Goal: Information Seeking & Learning: Learn about a topic

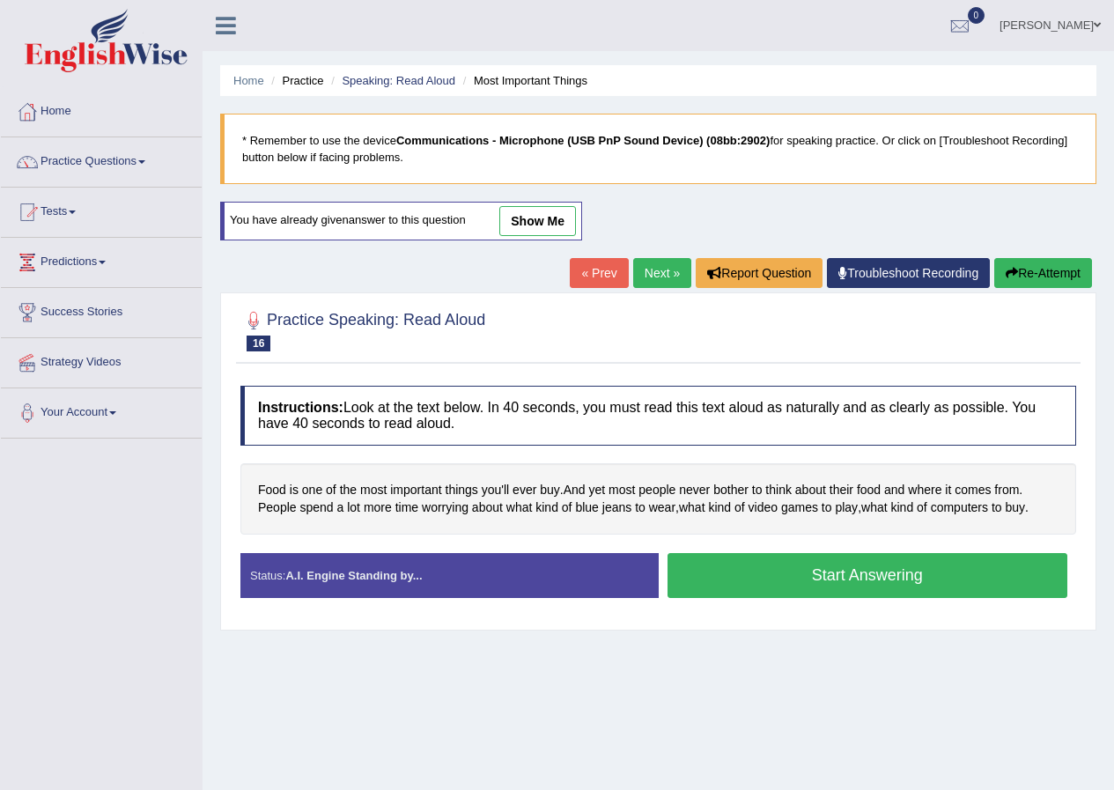
click at [517, 226] on link "show me" at bounding box center [537, 221] width 77 height 30
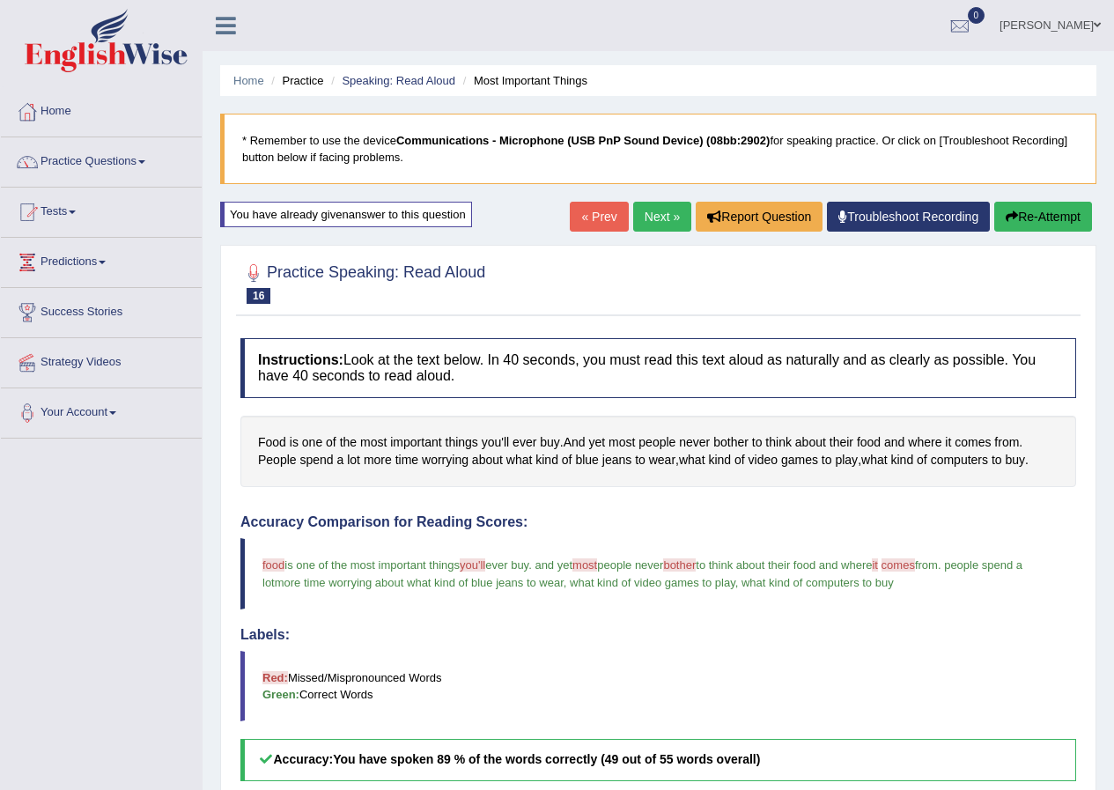
click at [645, 221] on link "Next »" at bounding box center [662, 217] width 58 height 30
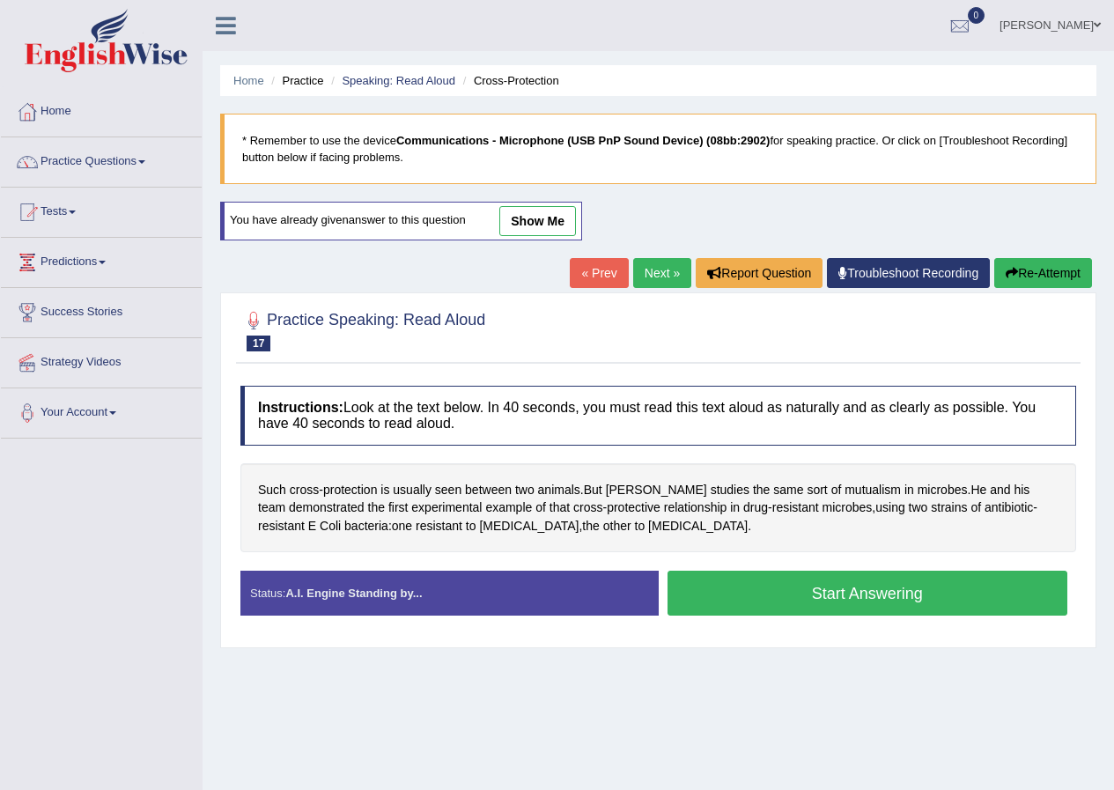
click at [525, 223] on link "show me" at bounding box center [537, 221] width 77 height 30
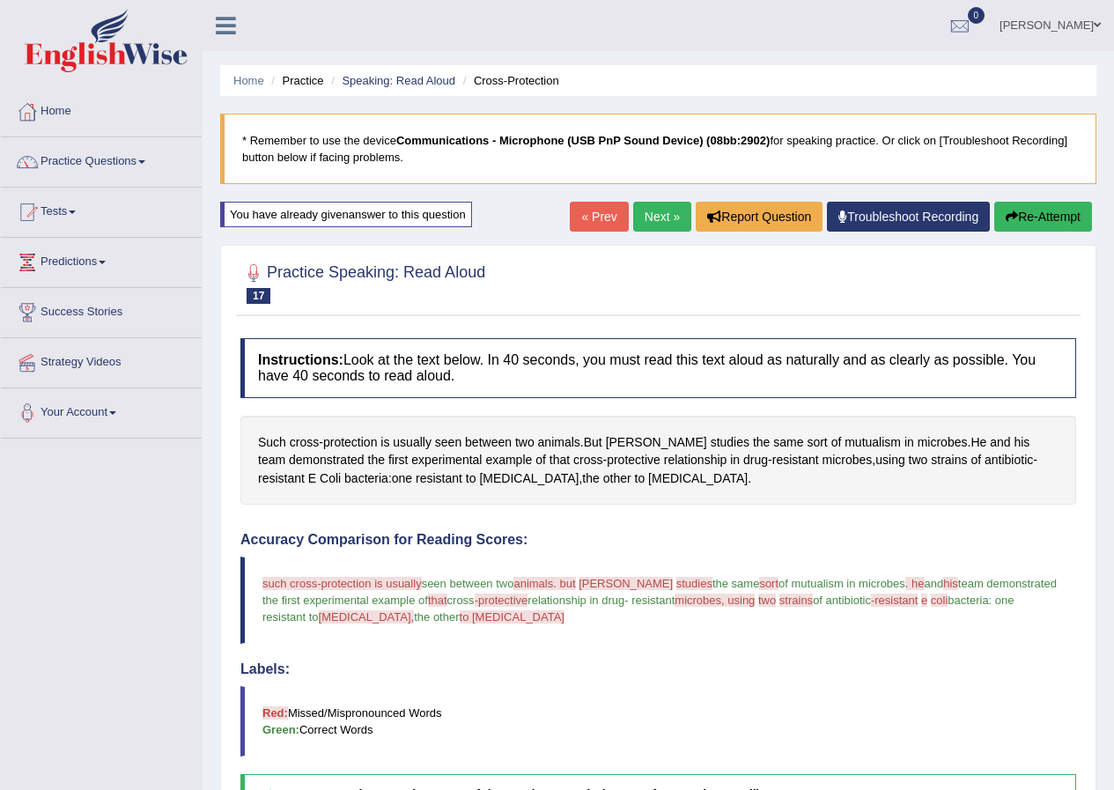
click at [1041, 218] on button "Re-Attempt" at bounding box center [1043, 217] width 98 height 30
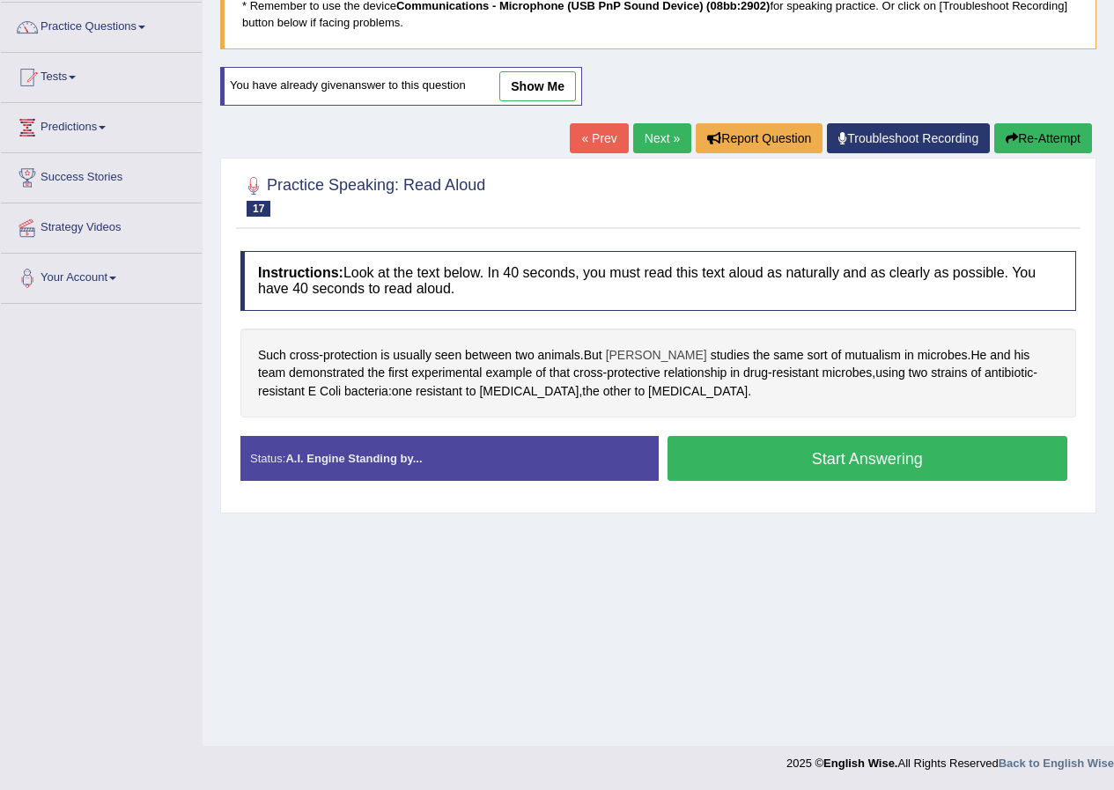
click at [621, 354] on span "Gore" at bounding box center [656, 355] width 101 height 18
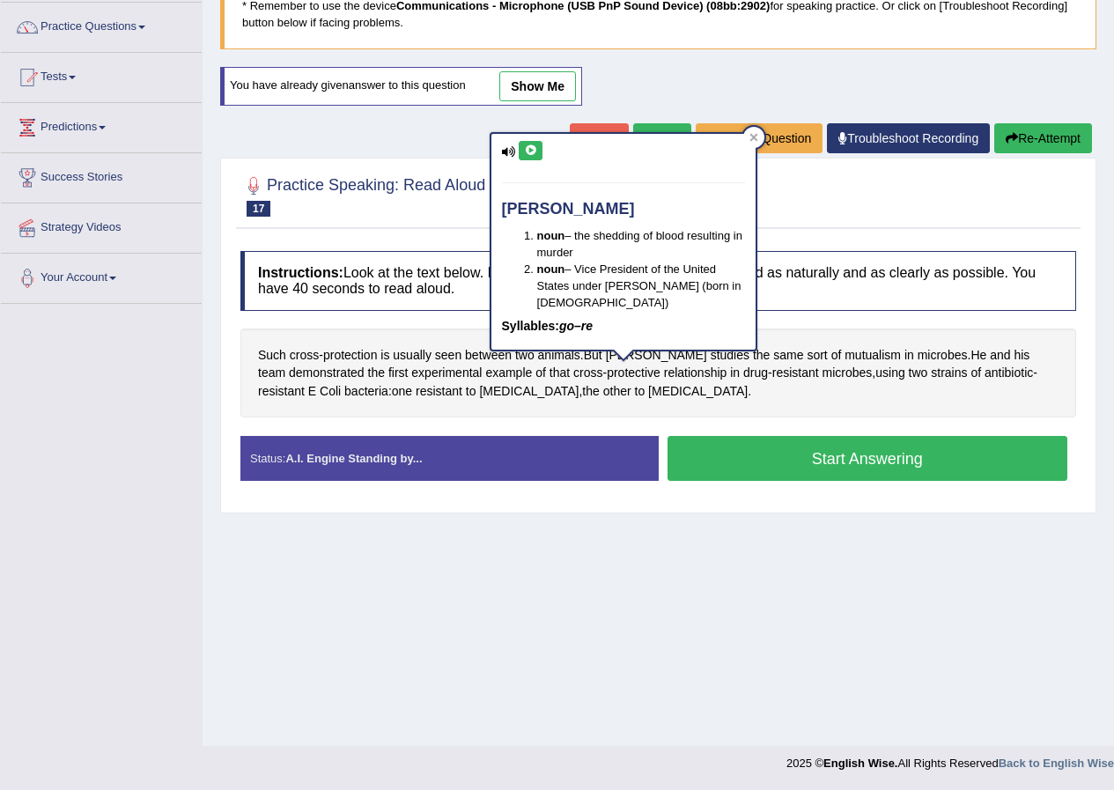
click at [534, 145] on icon at bounding box center [530, 150] width 13 height 11
click at [752, 137] on icon at bounding box center [754, 138] width 8 height 8
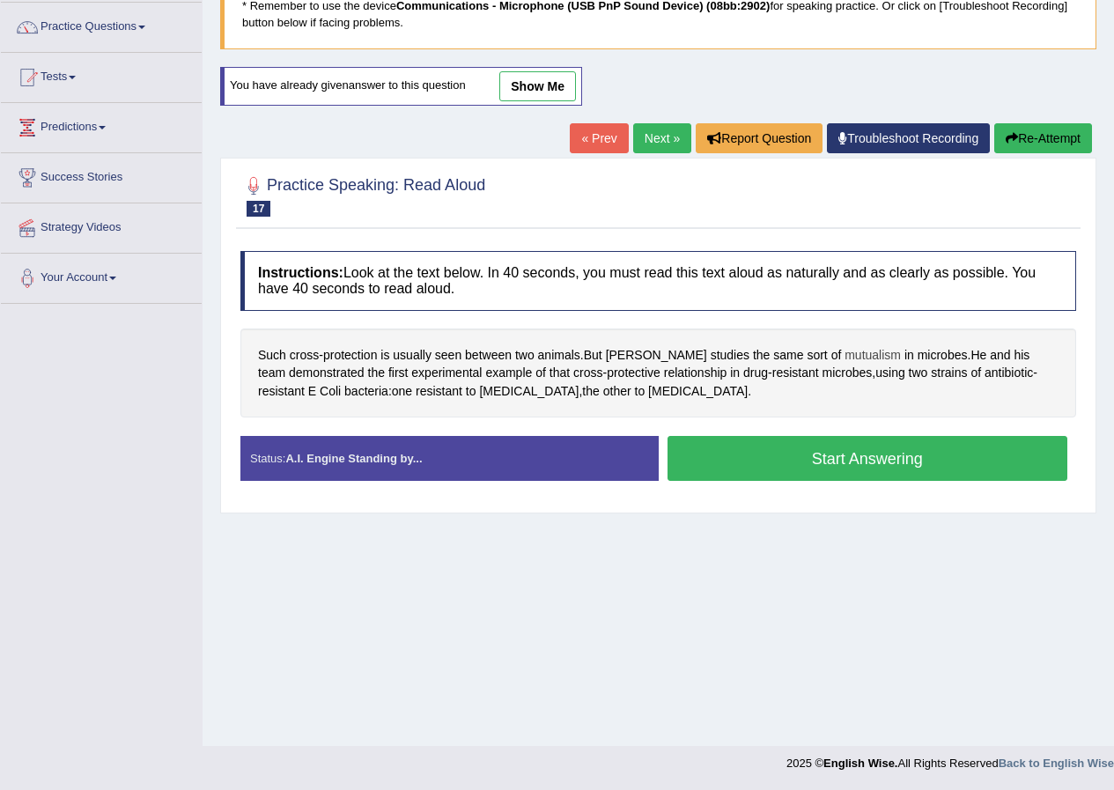
click at [845, 352] on span "mutualism" at bounding box center [873, 355] width 56 height 18
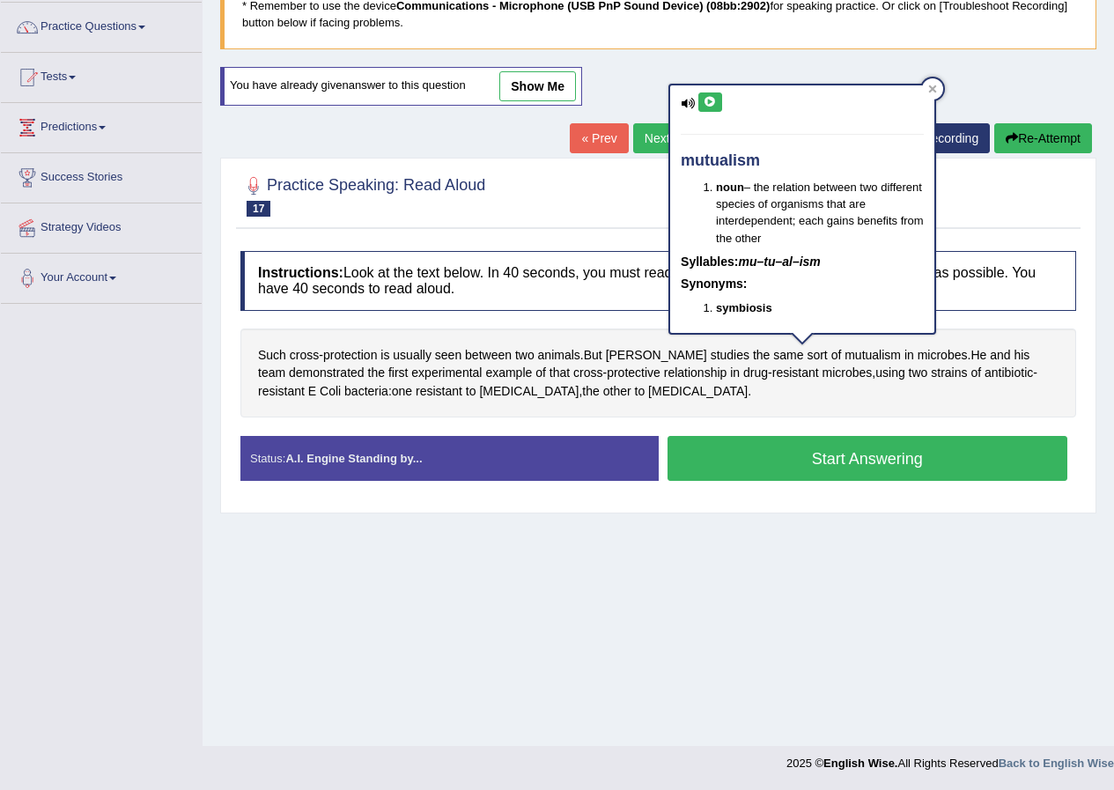
click at [716, 97] on icon at bounding box center [710, 102] width 13 height 11
click at [936, 81] on div at bounding box center [932, 88] width 21 height 21
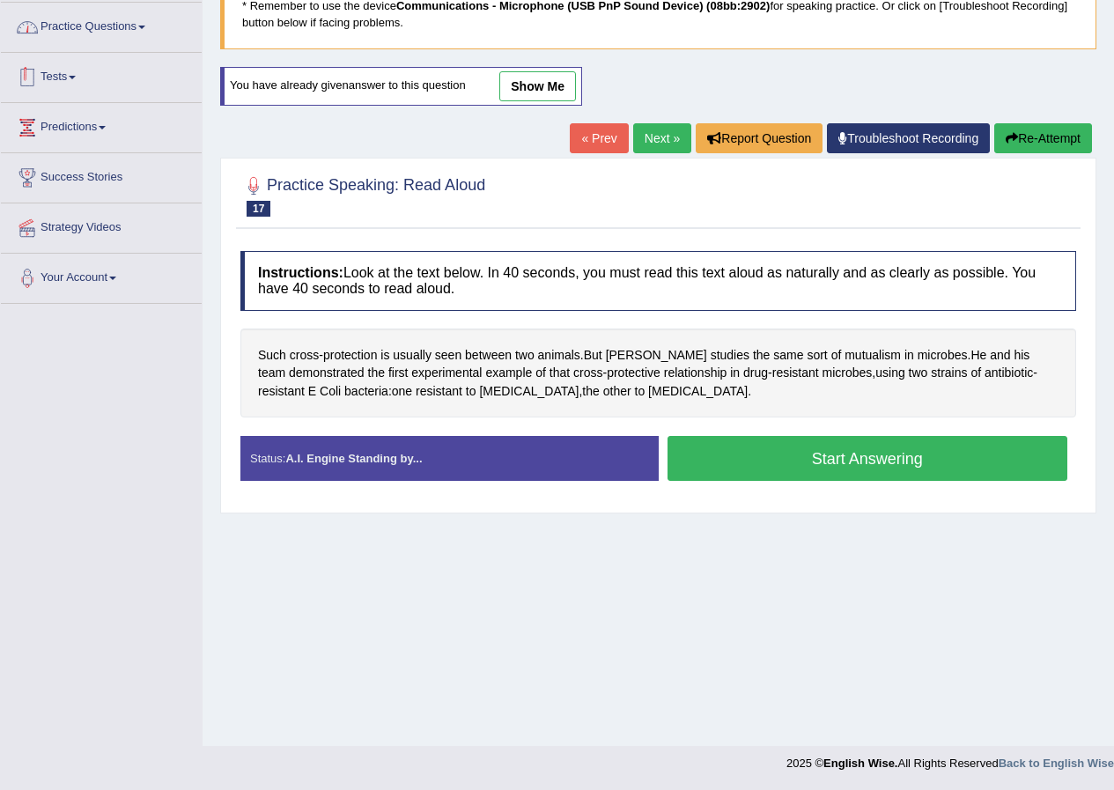
click at [104, 30] on link "Practice Questions" at bounding box center [101, 25] width 201 height 44
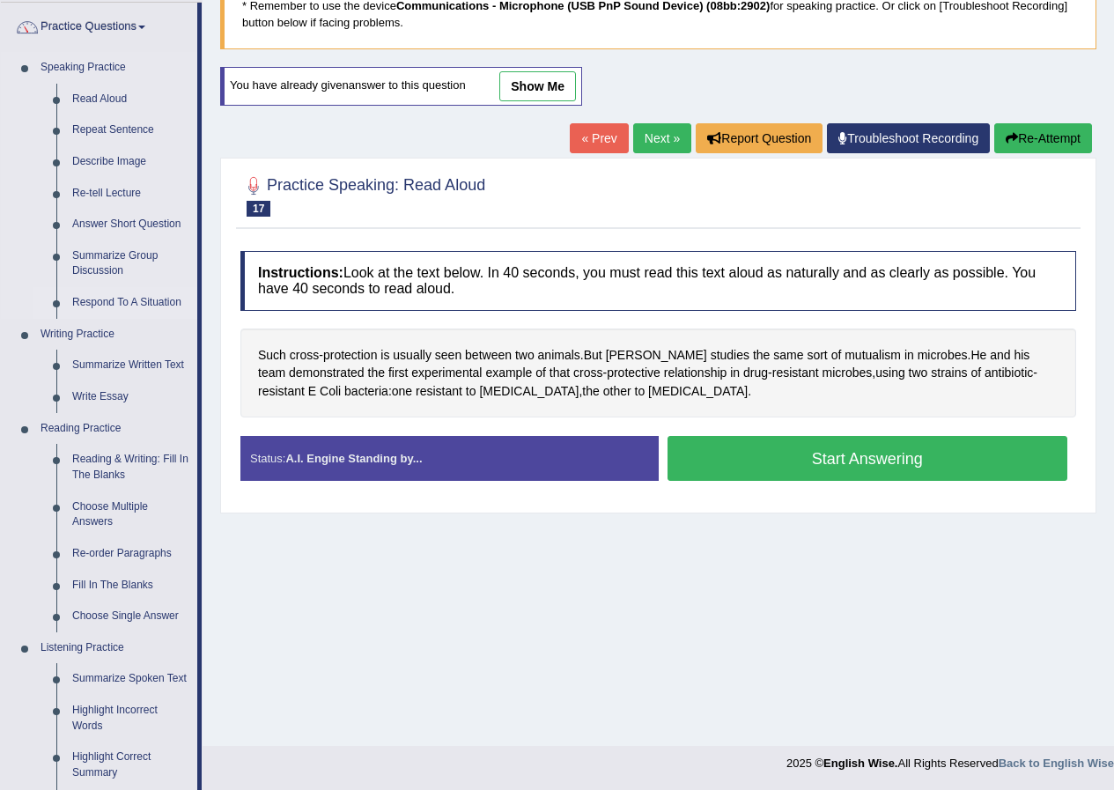
click at [124, 299] on link "Respond To A Situation" at bounding box center [130, 303] width 133 height 32
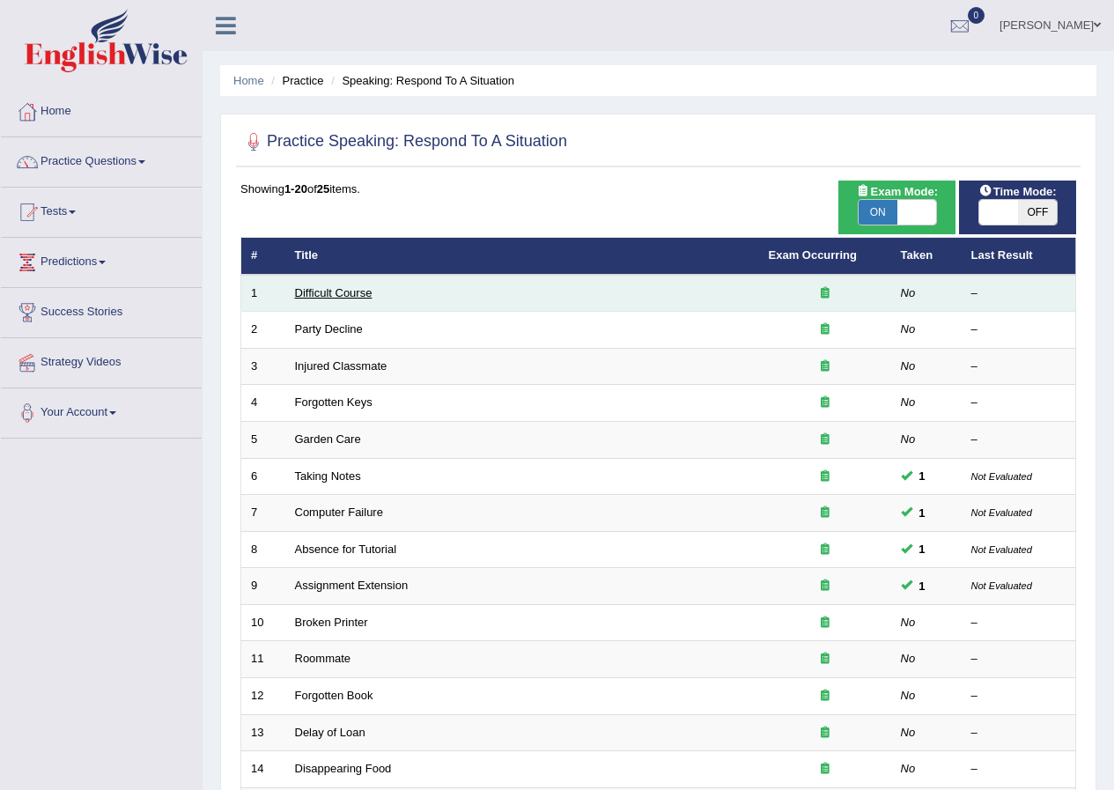
click at [356, 291] on link "Difficult Course" at bounding box center [334, 292] width 78 height 13
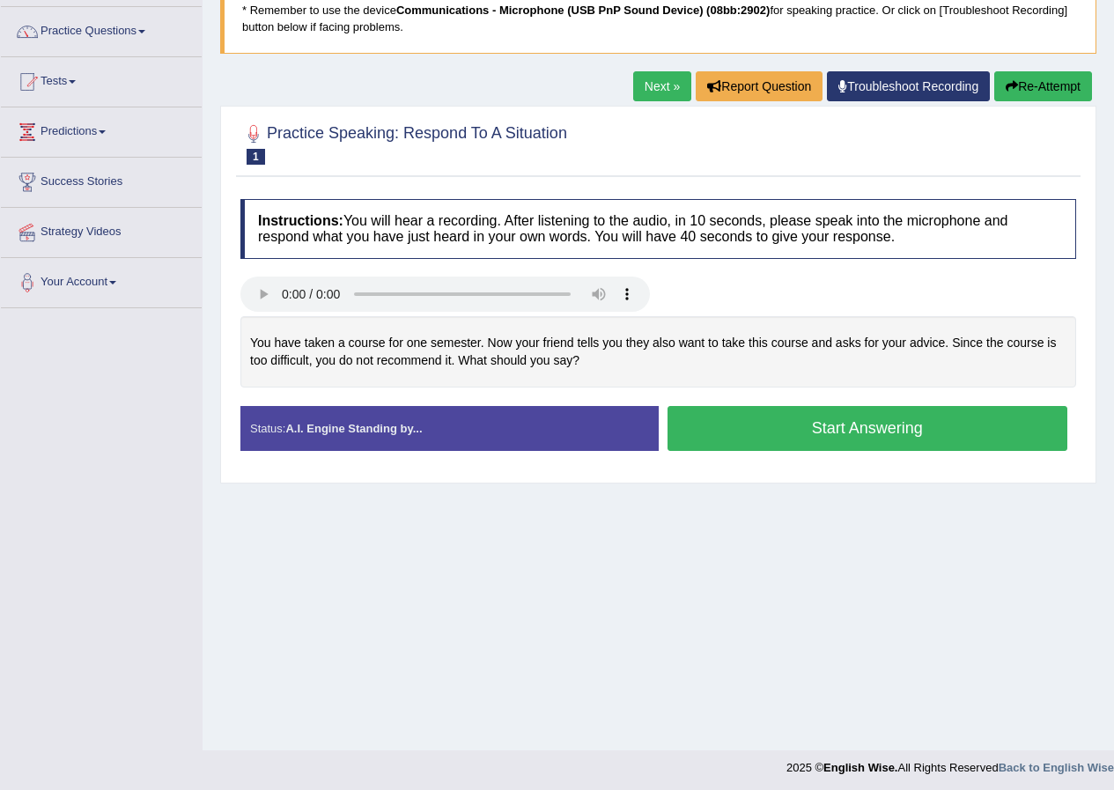
scroll to position [135, 0]
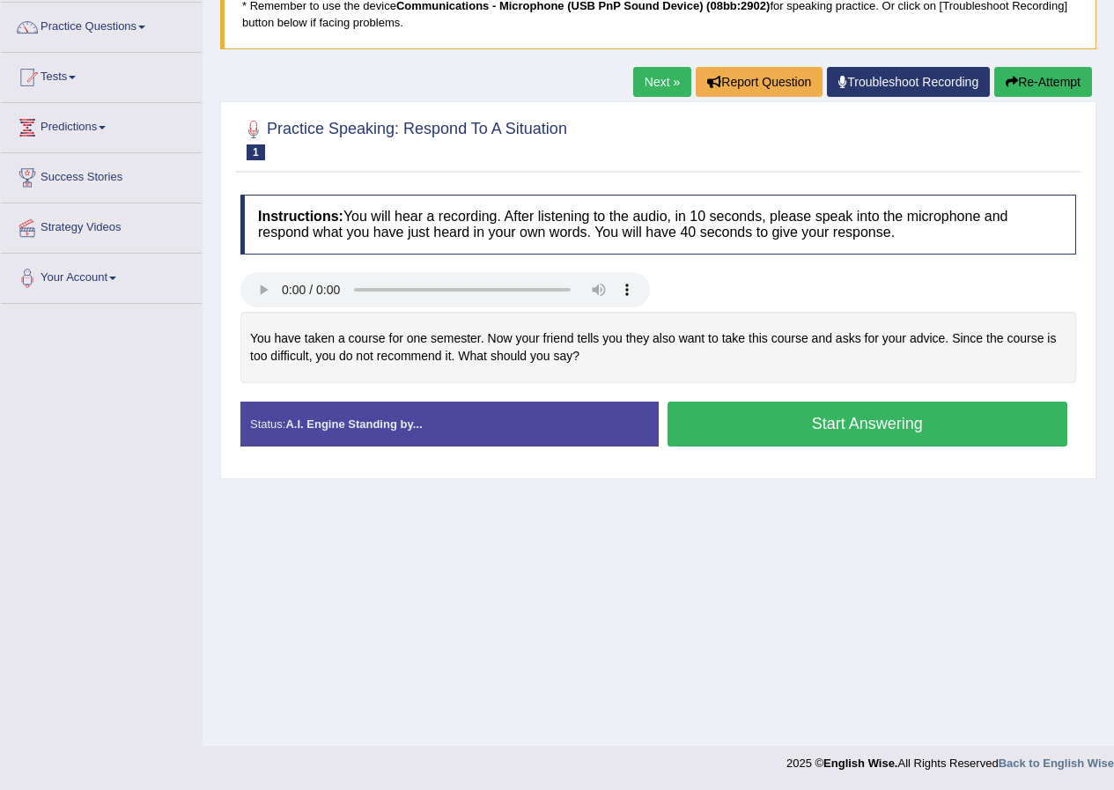
click at [669, 88] on link "Next »" at bounding box center [662, 82] width 58 height 30
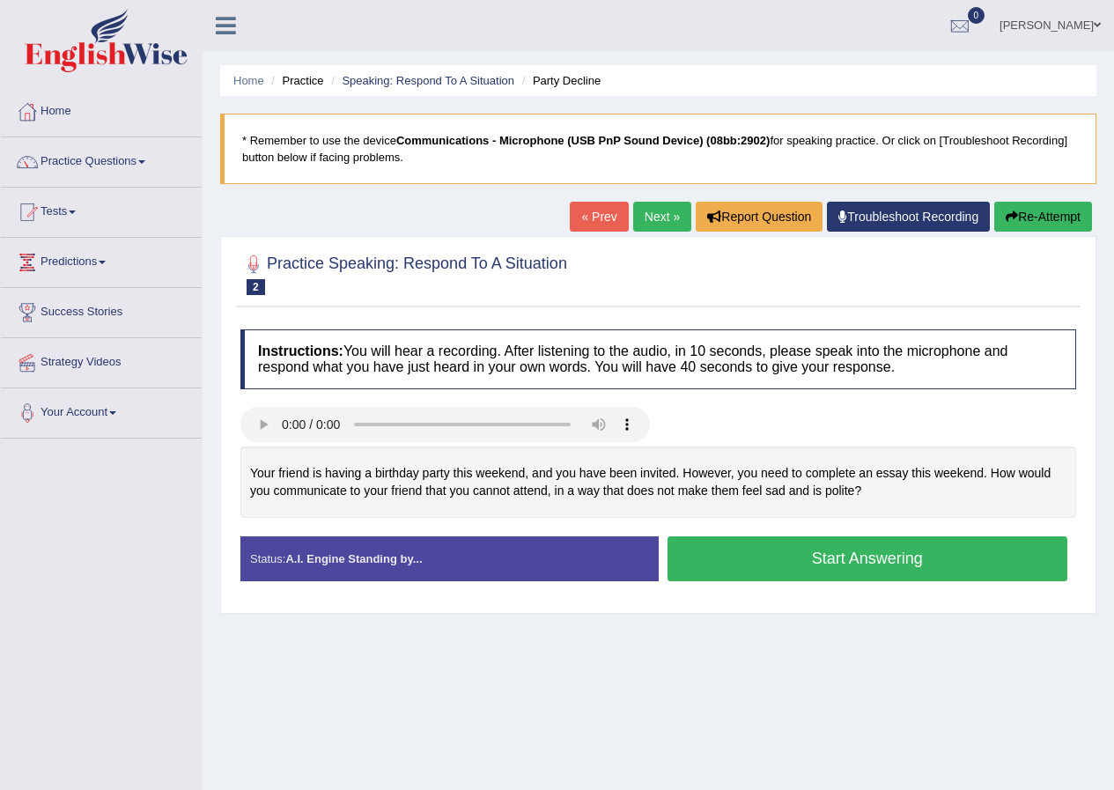
click at [576, 213] on link "« Prev" at bounding box center [599, 217] width 58 height 30
click at [890, 576] on button "Start Answering" at bounding box center [868, 558] width 401 height 45
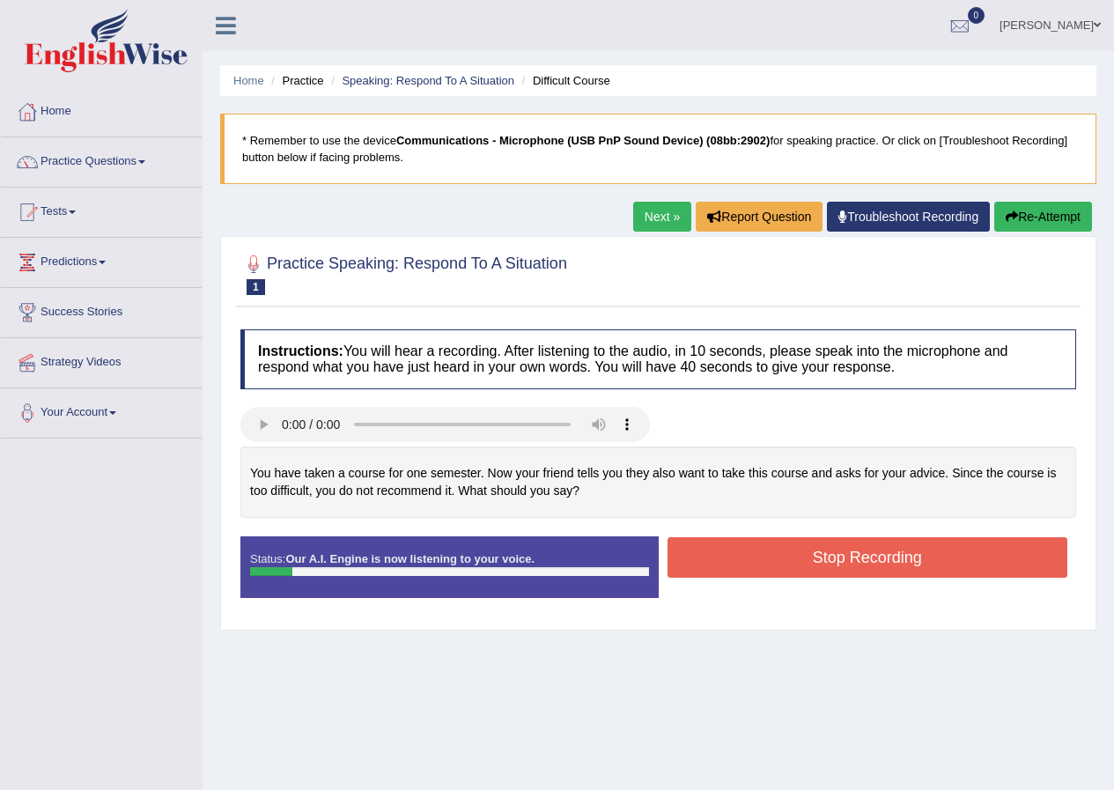
click at [1045, 215] on button "Re-Attempt" at bounding box center [1043, 217] width 98 height 30
click at [1017, 222] on button "Re-Attempt" at bounding box center [1043, 217] width 98 height 30
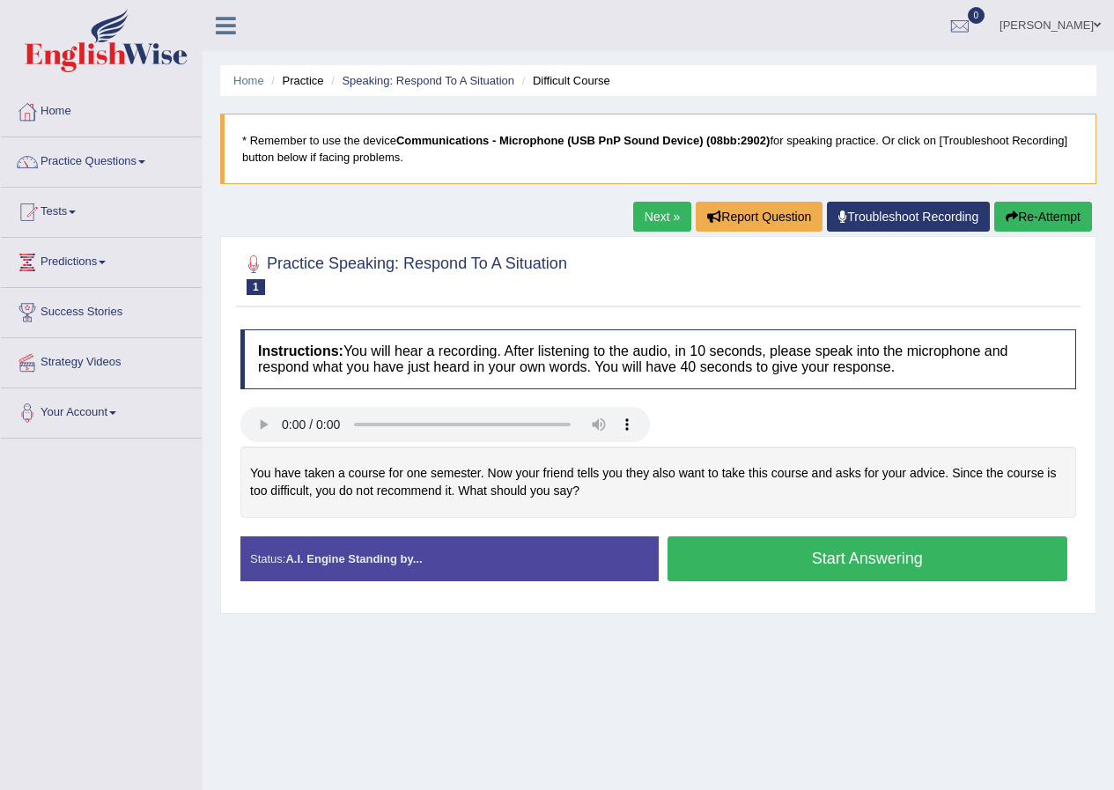
click at [835, 556] on button "Start Answering" at bounding box center [868, 558] width 401 height 45
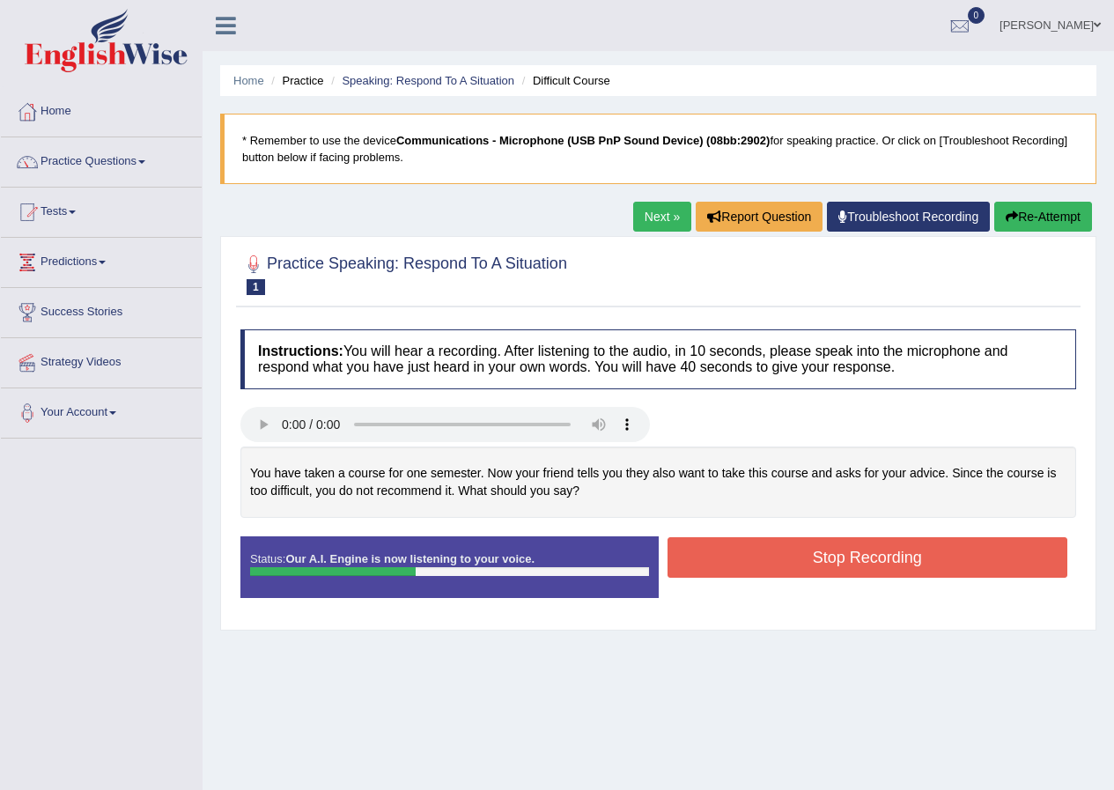
click at [1024, 222] on button "Re-Attempt" at bounding box center [1043, 217] width 98 height 30
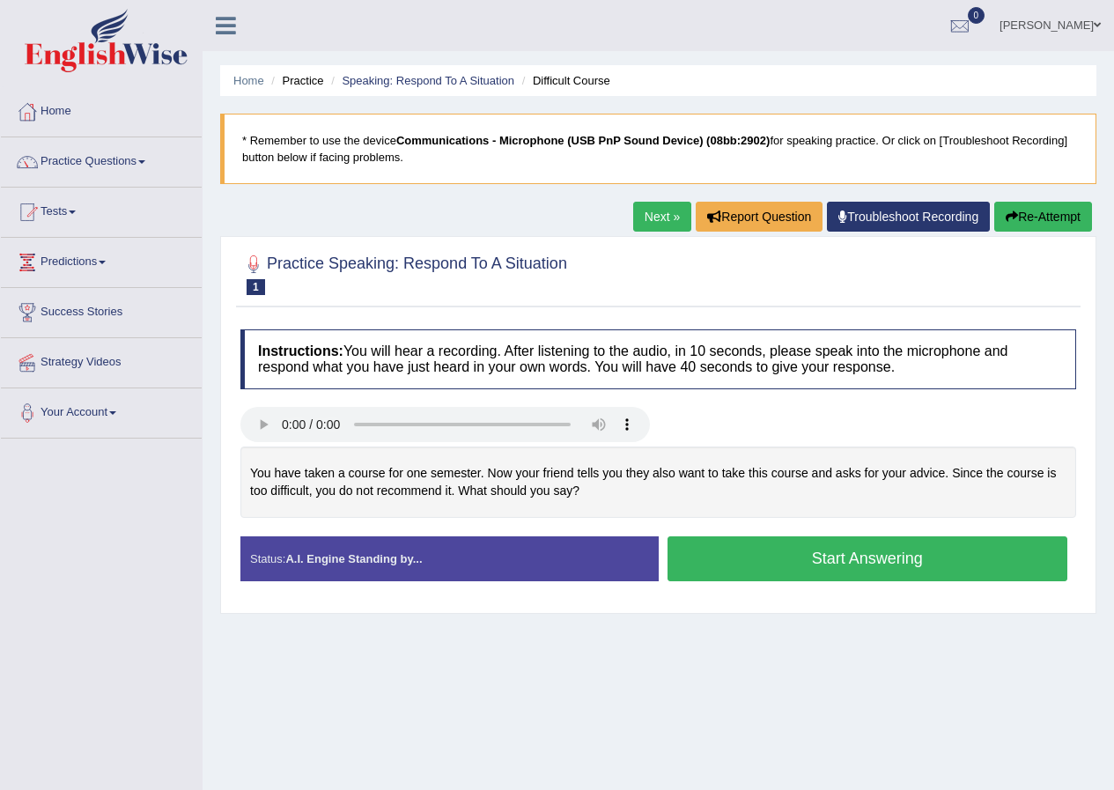
click at [867, 569] on button "Start Answering" at bounding box center [868, 558] width 401 height 45
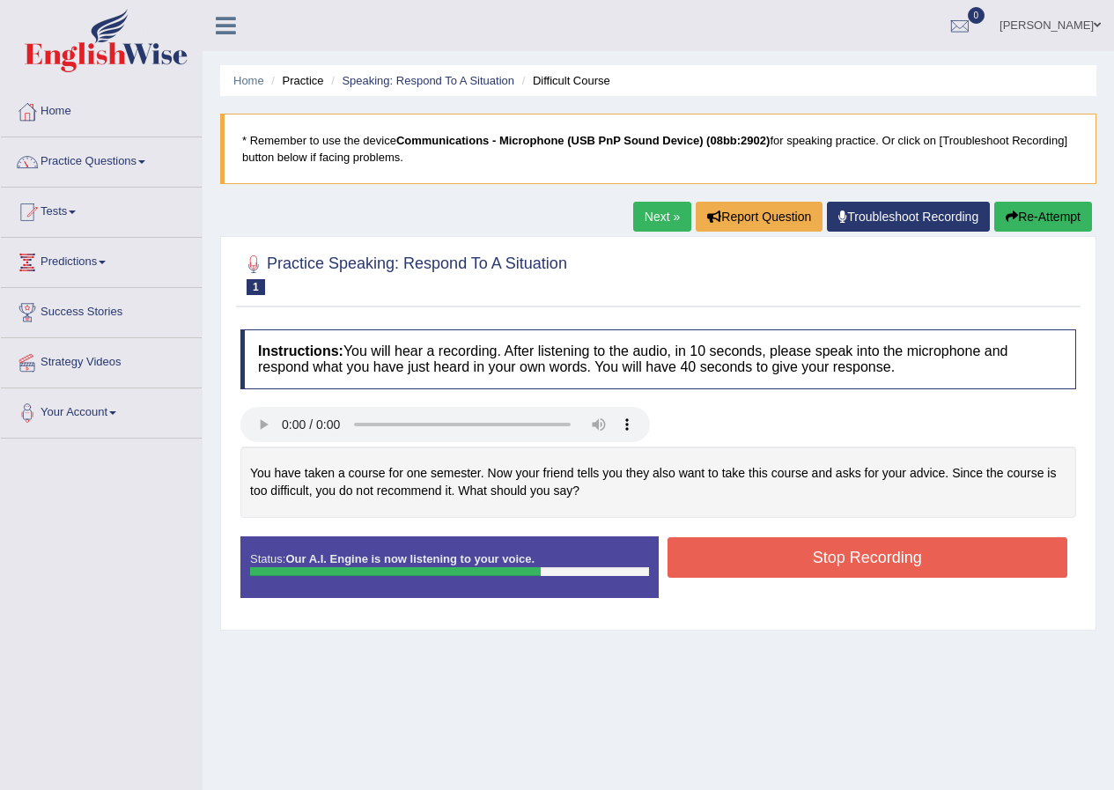
click at [872, 550] on button "Stop Recording" at bounding box center [868, 557] width 401 height 41
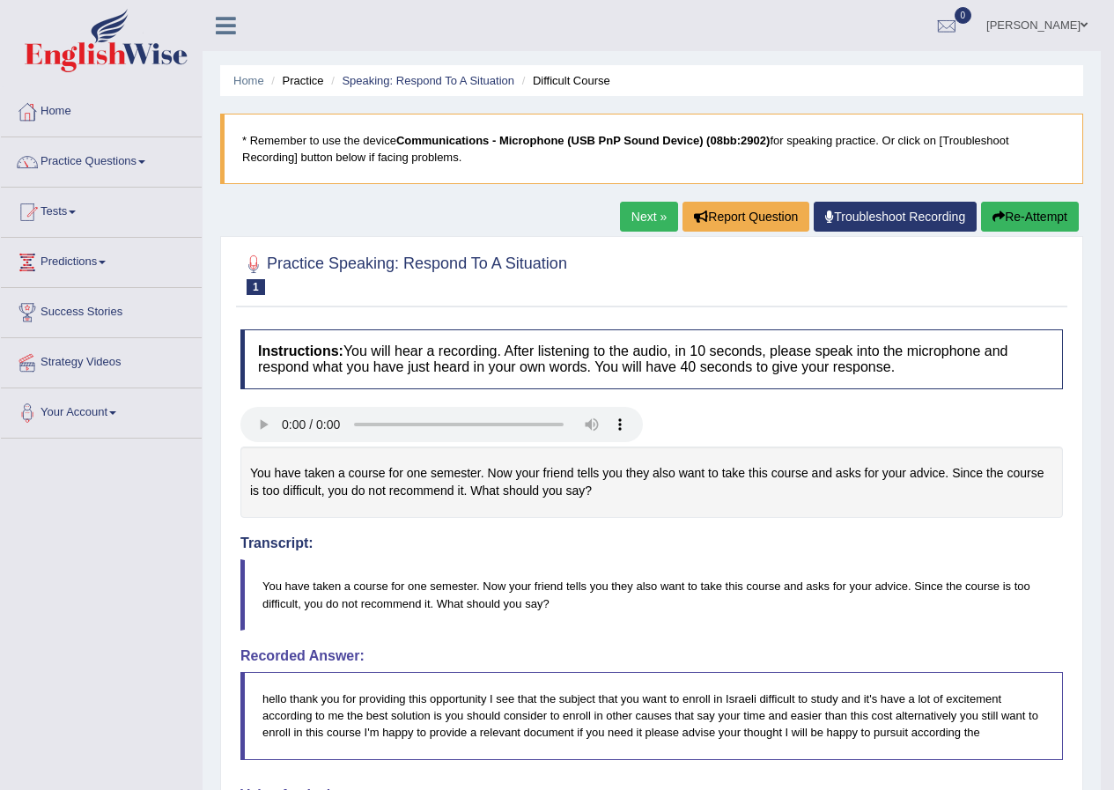
click at [647, 216] on link "Next »" at bounding box center [649, 217] width 58 height 30
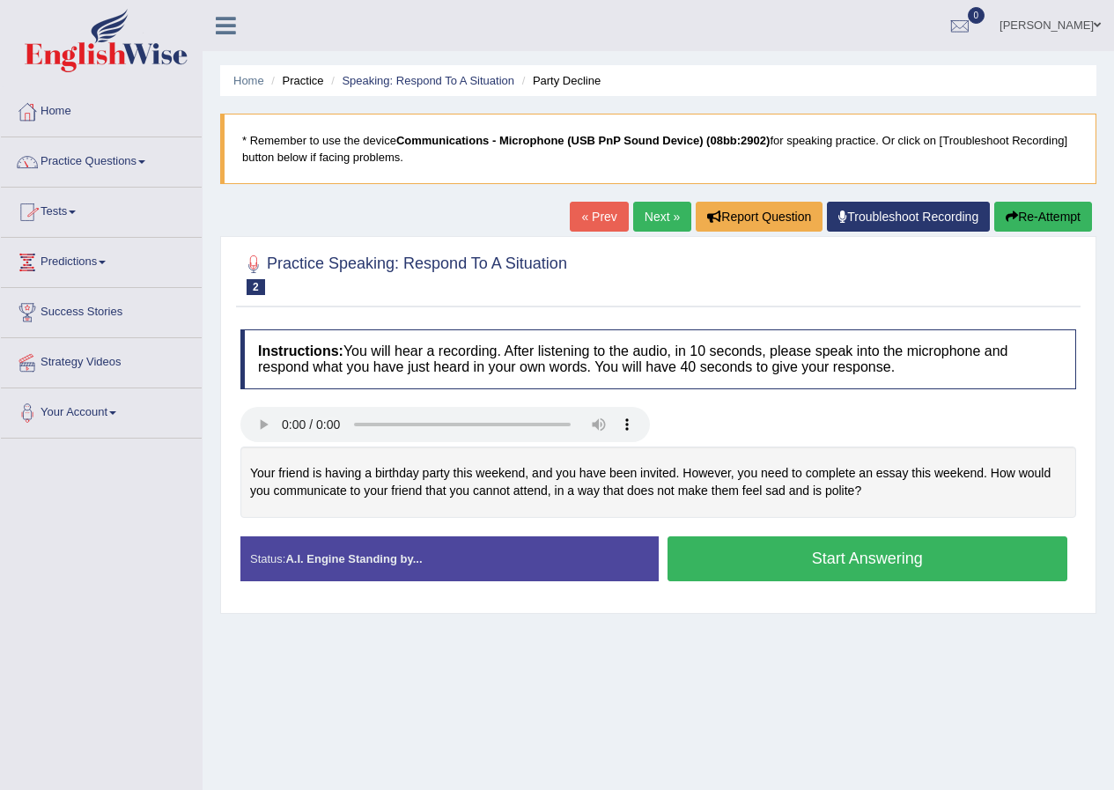
click at [94, 156] on link "Practice Questions" at bounding box center [101, 159] width 201 height 44
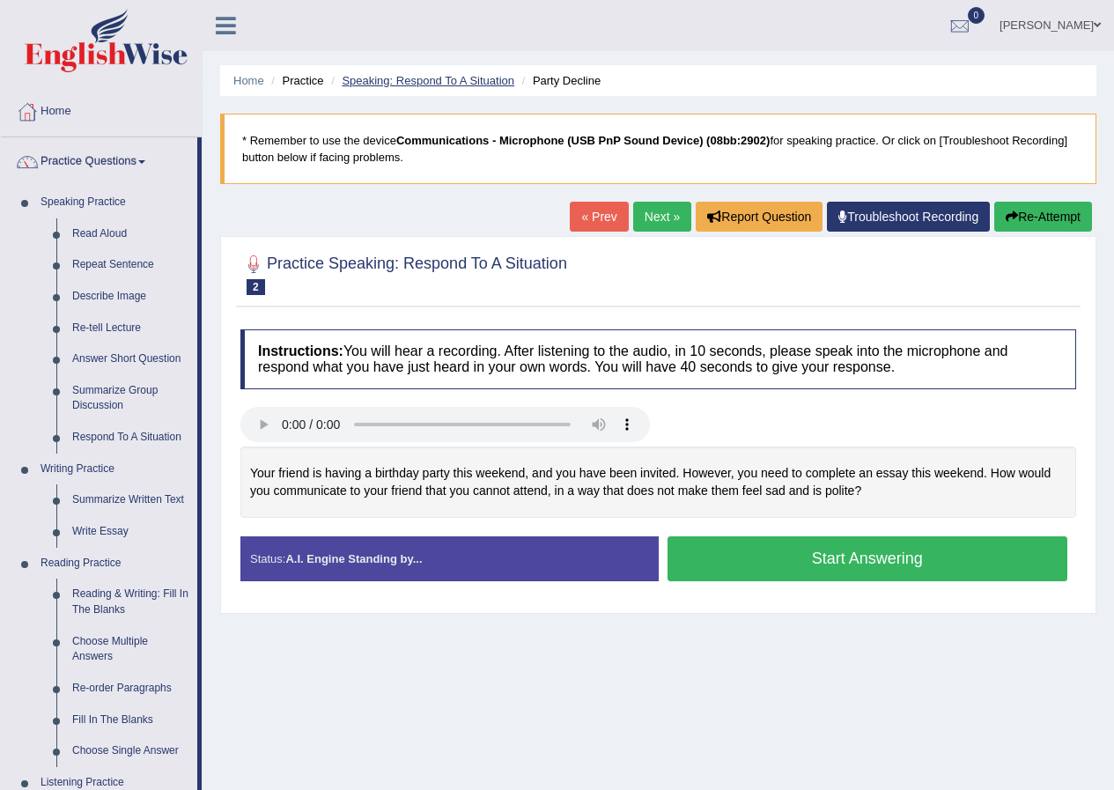
click at [452, 77] on link "Speaking: Respond To A Situation" at bounding box center [428, 80] width 173 height 13
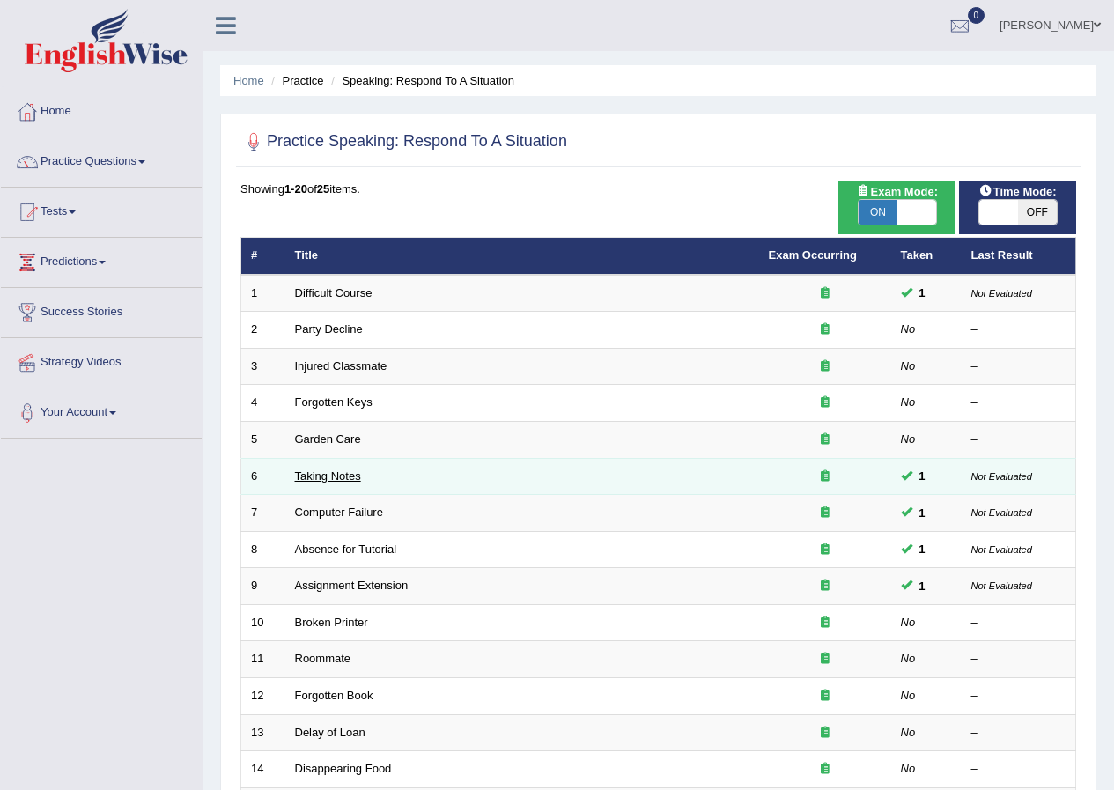
click at [351, 476] on link "Taking Notes" at bounding box center [328, 475] width 66 height 13
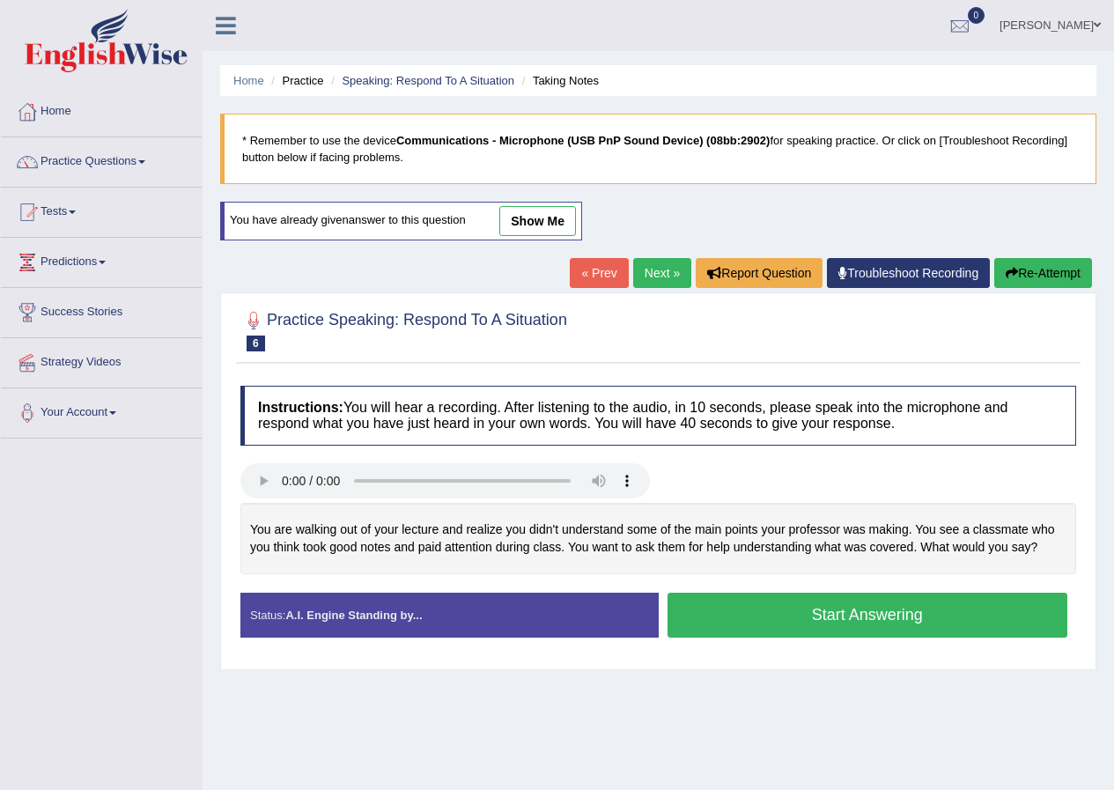
click at [554, 210] on link "show me" at bounding box center [537, 221] width 77 height 30
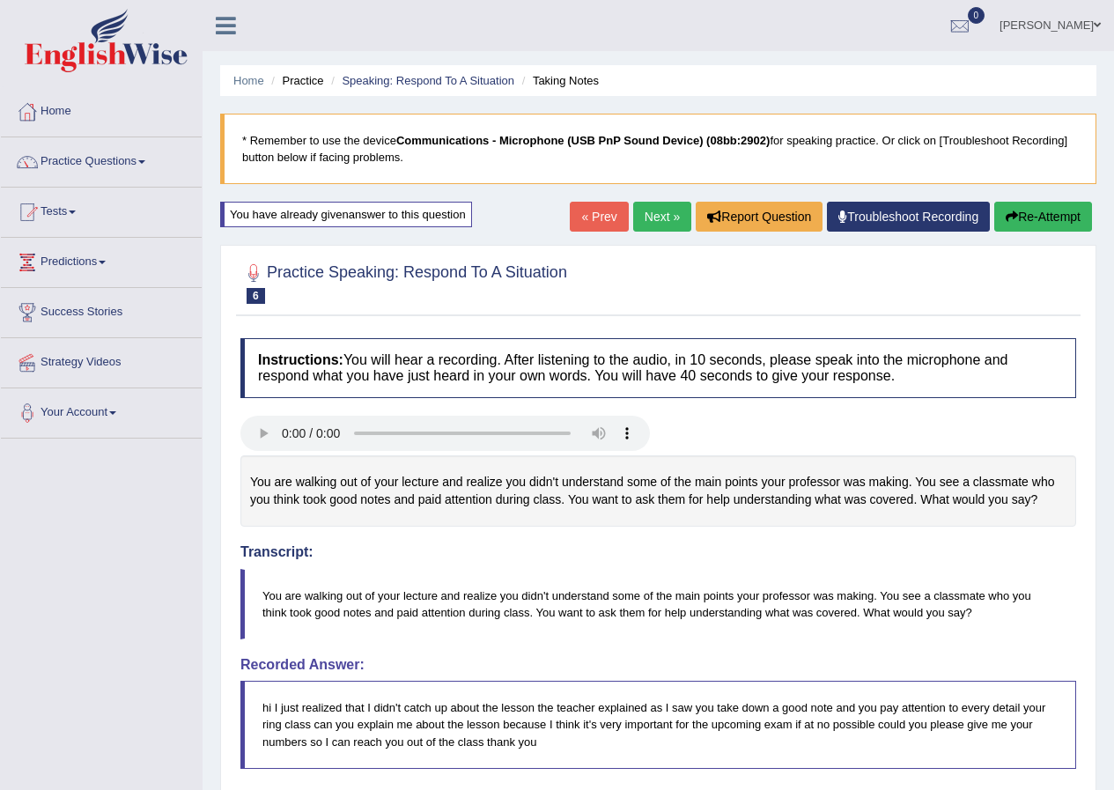
click at [659, 222] on link "Next »" at bounding box center [662, 217] width 58 height 30
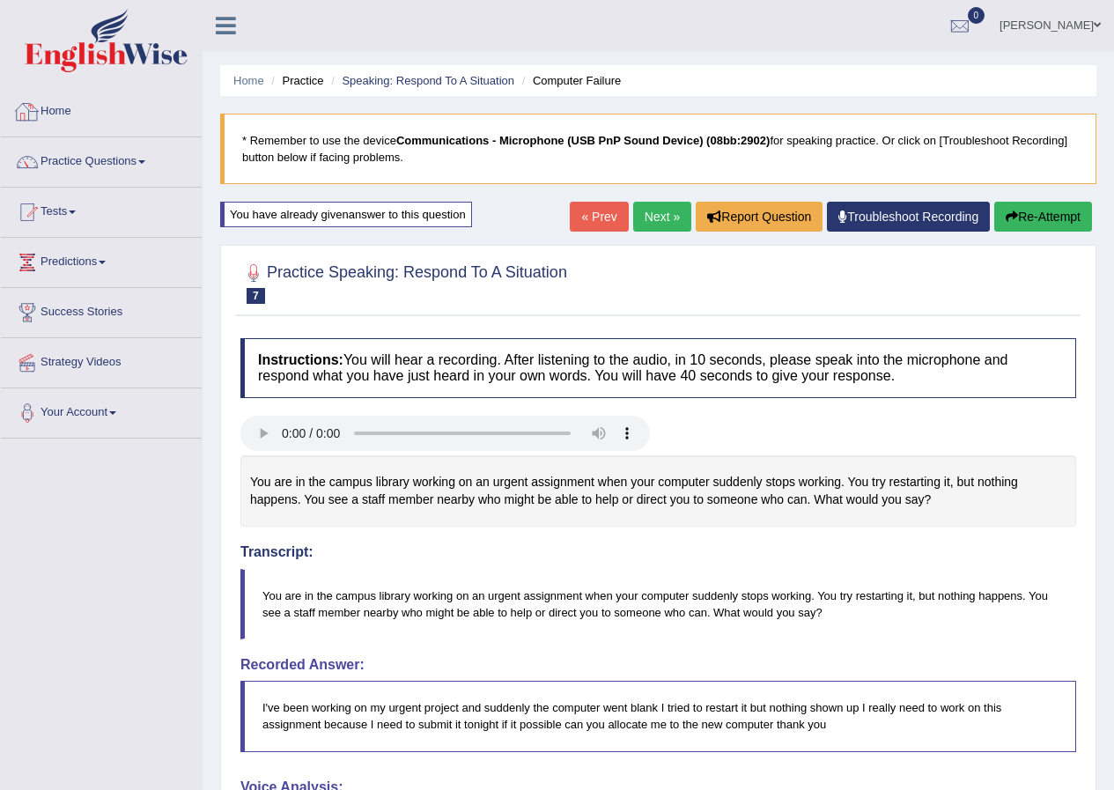
click at [49, 119] on link "Home" at bounding box center [101, 109] width 201 height 44
